Goal: Information Seeking & Learning: Learn about a topic

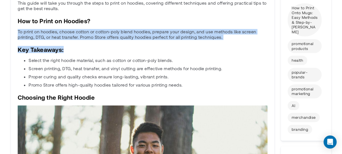
scroll to position [245, 0]
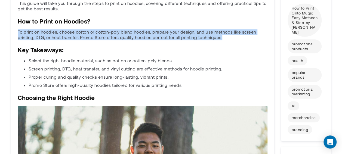
drag, startPoint x: 19, startPoint y: 32, endPoint x: 225, endPoint y: 37, distance: 206.7
click at [225, 37] on p "To print on hoodies, choose cotton or cotton-poly blend hoodies, prepare your d…" at bounding box center [143, 34] width 250 height 11
click at [133, 36] on p "To print on hoodies, choose cotton or cotton-poly blend hoodies, prepare your d…" at bounding box center [143, 34] width 250 height 11
click at [132, 36] on p "To print on hoodies, choose cotton or cotton-poly blend hoodies, prepare your d…" at bounding box center [143, 34] width 250 height 11
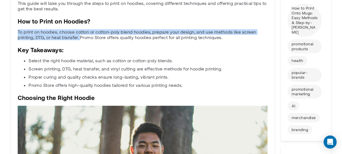
drag, startPoint x: 18, startPoint y: 32, endPoint x: 80, endPoint y: 39, distance: 62.7
click at [80, 39] on p "To print on hoodies, choose cotton or cotton-poly blend hoodies, prepare your d…" at bounding box center [143, 34] width 250 height 11
drag, startPoint x: 80, startPoint y: 39, endPoint x: 63, endPoint y: 35, distance: 17.7
copy p "To print on hoodies, choose cotton or cotton-poly blend hoodies, prepare your d…"
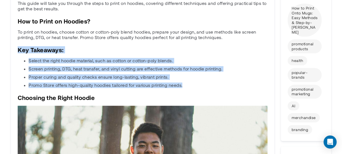
drag, startPoint x: 18, startPoint y: 48, endPoint x: 187, endPoint y: 87, distance: 173.6
copy div "Key Takeaways: Select the right hoodie material, such as cotton or cotton-poly …"
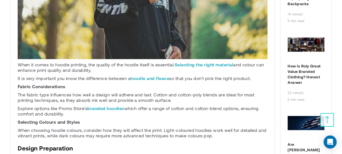
scroll to position [463, 0]
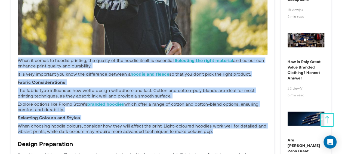
drag, startPoint x: 19, startPoint y: 59, endPoint x: 219, endPoint y: 130, distance: 212.9
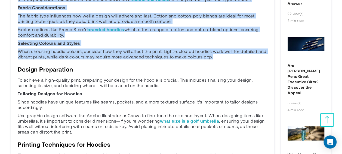
scroll to position [545, 0]
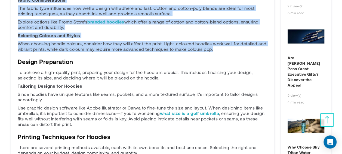
copy div "When it comes to hoodie printing, the quality of the hoodie itself is essential…"
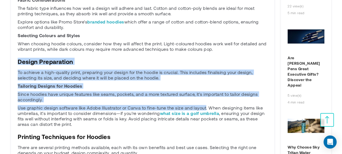
drag, startPoint x: 19, startPoint y: 61, endPoint x: 205, endPoint y: 107, distance: 192.4
copy div "Design Preparation To achieve a high-quality print, preparing your design for t…"
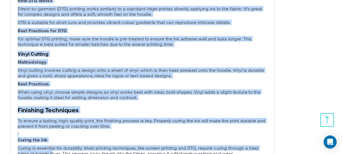
scroll to position [853, 0]
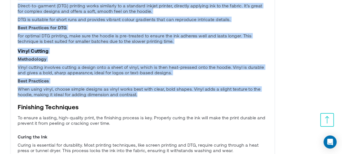
drag, startPoint x: 19, startPoint y: 53, endPoint x: 145, endPoint y: 94, distance: 132.9
copy div "Loremips Dolorsitam con Adipisc Elits doe tempori utlabore etdolor magnaaliq, e…"
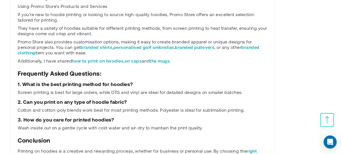
scroll to position [1289, 0]
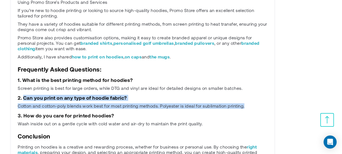
drag, startPoint x: 24, startPoint y: 98, endPoint x: 248, endPoint y: 104, distance: 224.4
copy div "Can you print on any type of hoodie fabric? Cotton and cotton-poly blends work …"
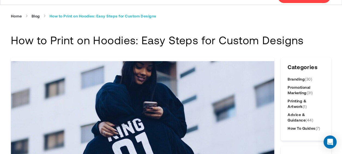
scroll to position [0, 0]
